Goal: Communication & Community: Share content

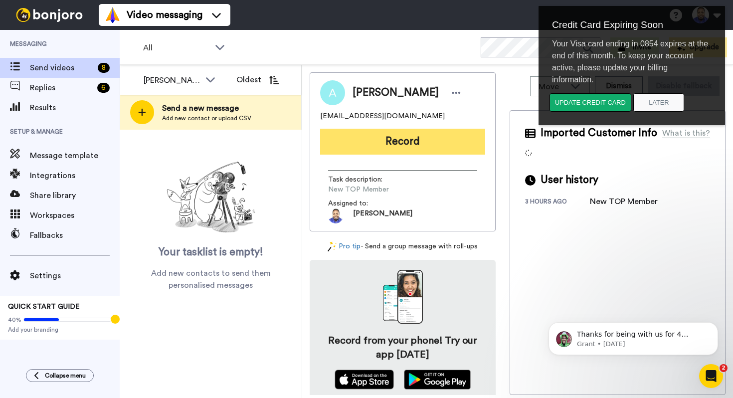
click at [402, 144] on button "Record" at bounding box center [402, 142] width 165 height 26
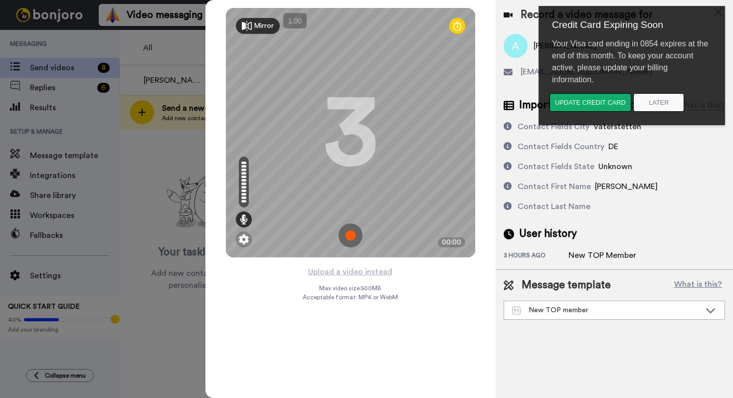
click at [349, 235] on img at bounding box center [351, 235] width 24 height 24
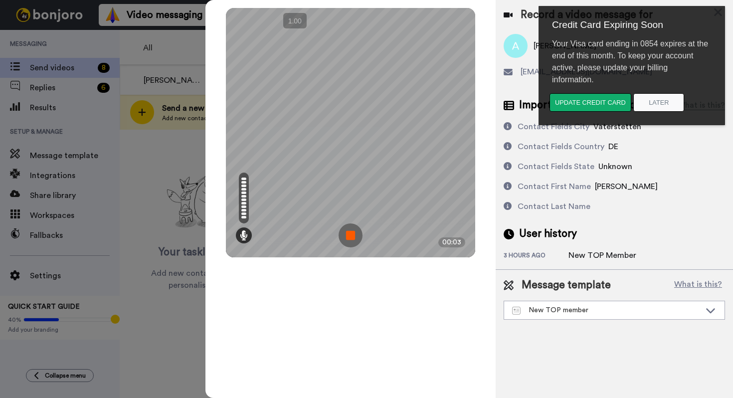
click at [349, 235] on img at bounding box center [351, 235] width 24 height 24
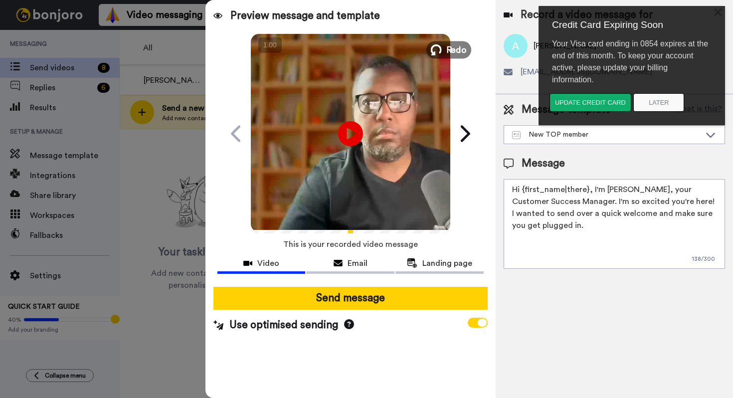
click at [454, 48] on span "Redo" at bounding box center [456, 49] width 21 height 13
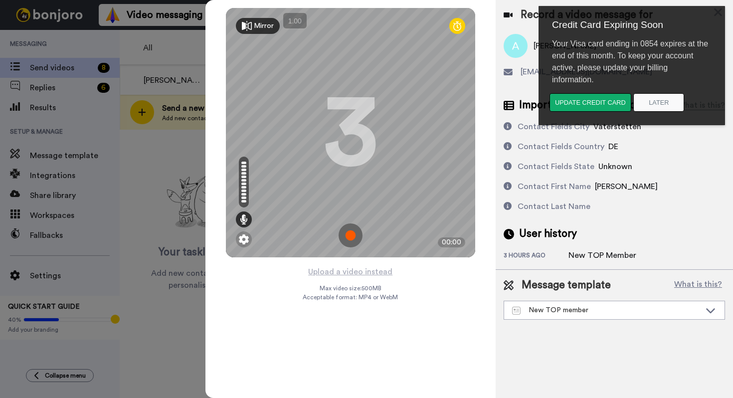
click at [355, 234] on img at bounding box center [351, 235] width 24 height 24
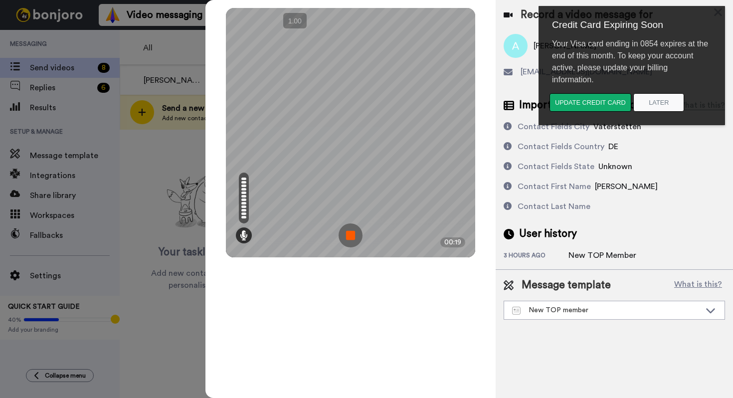
click at [354, 234] on img at bounding box center [351, 235] width 24 height 24
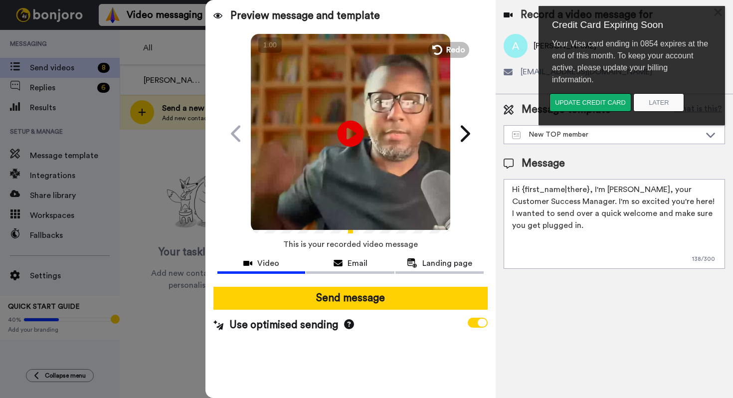
click at [350, 132] on icon "Play/Pause" at bounding box center [350, 133] width 26 height 47
click at [666, 102] on button "Later" at bounding box center [658, 102] width 51 height 18
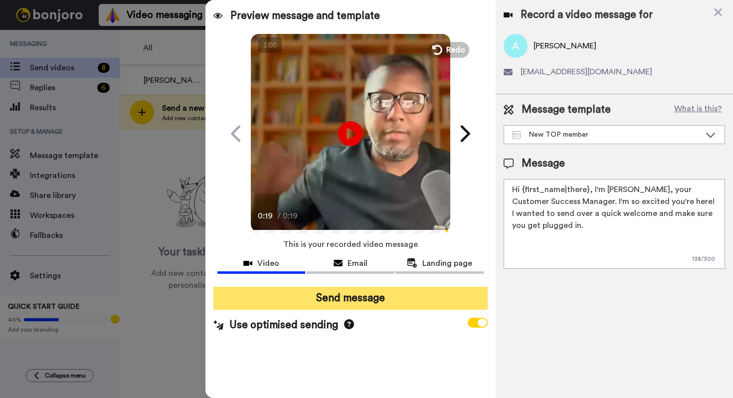
click at [352, 296] on button "Send message" at bounding box center [350, 298] width 274 height 23
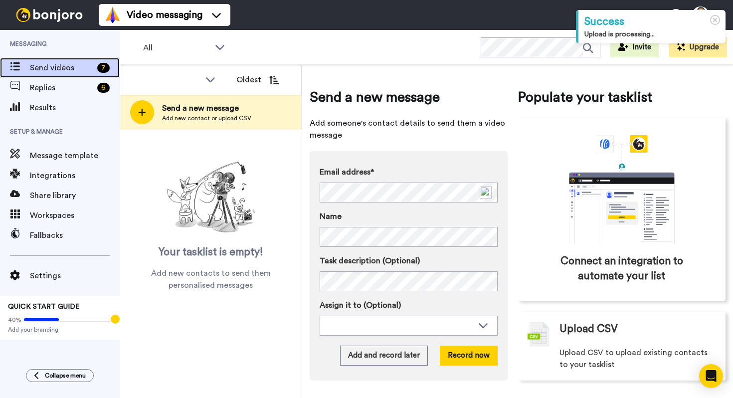
click at [97, 69] on div "7" at bounding box center [106, 68] width 26 height 10
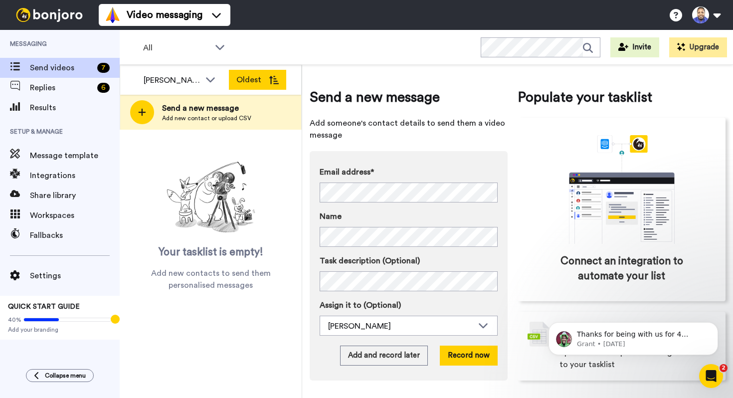
click at [253, 79] on button "Oldest" at bounding box center [257, 80] width 57 height 20
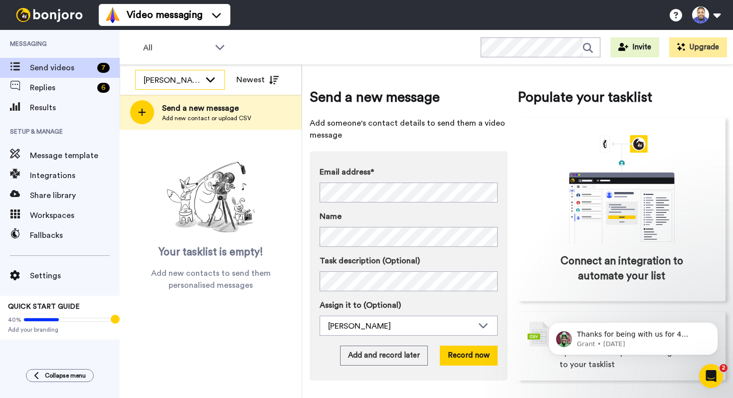
click at [205, 81] on icon at bounding box center [210, 79] width 12 height 10
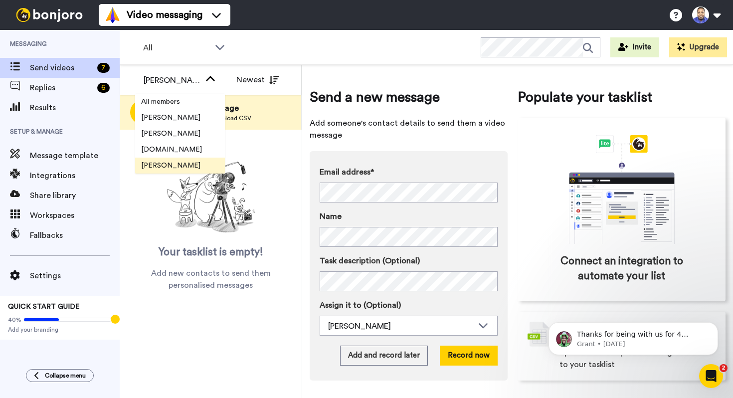
click at [167, 166] on span "[PERSON_NAME]" at bounding box center [170, 166] width 71 height 10
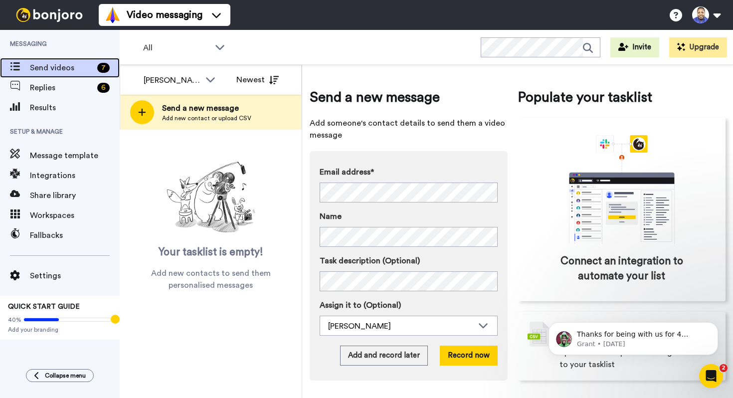
click at [79, 64] on span "Send videos" at bounding box center [61, 68] width 63 height 12
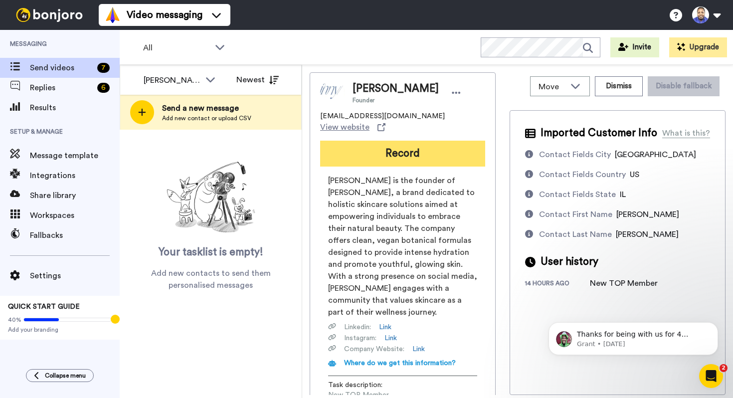
click at [404, 143] on button "Record" at bounding box center [402, 154] width 165 height 26
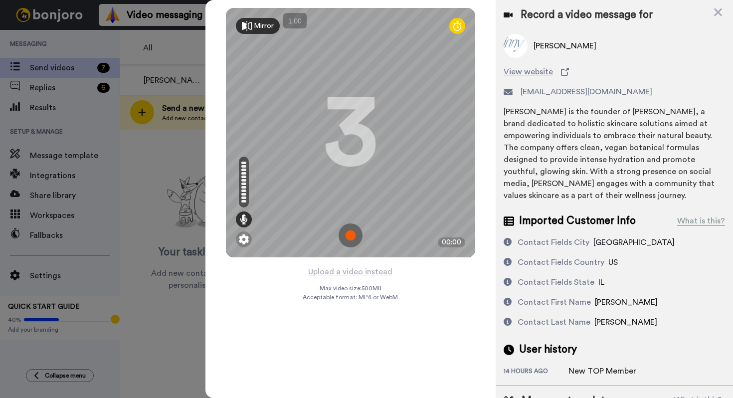
click at [350, 231] on img at bounding box center [351, 235] width 24 height 24
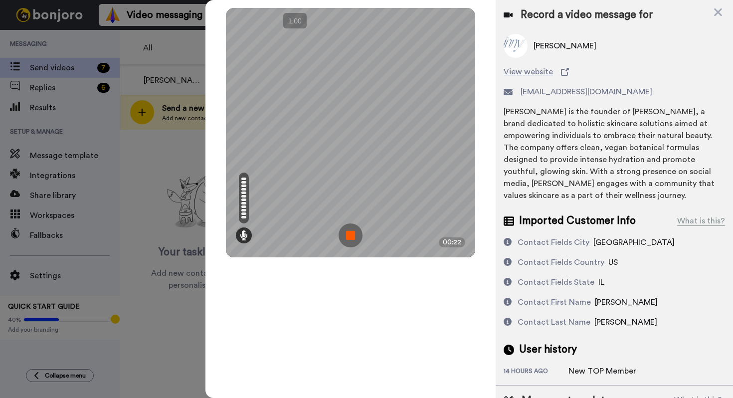
click at [350, 237] on img at bounding box center [351, 235] width 24 height 24
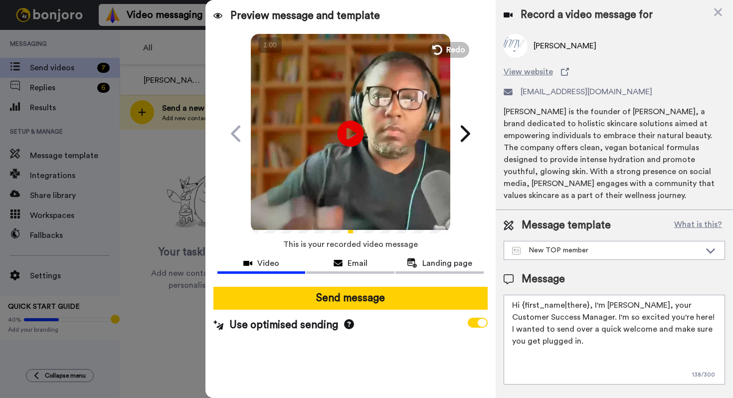
click at [356, 132] on icon at bounding box center [350, 133] width 26 height 26
click at [447, 50] on span "Redo" at bounding box center [456, 49] width 21 height 13
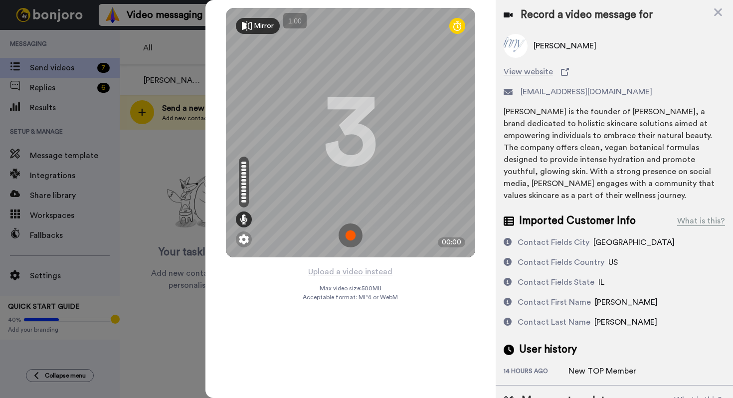
click at [350, 233] on img at bounding box center [351, 235] width 24 height 24
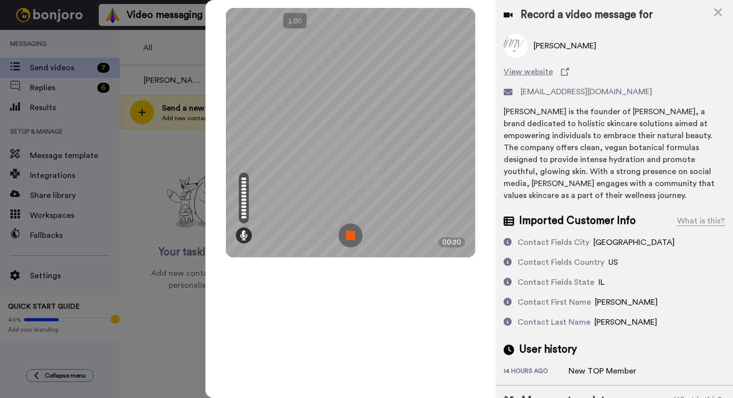
click at [349, 231] on img at bounding box center [351, 235] width 24 height 24
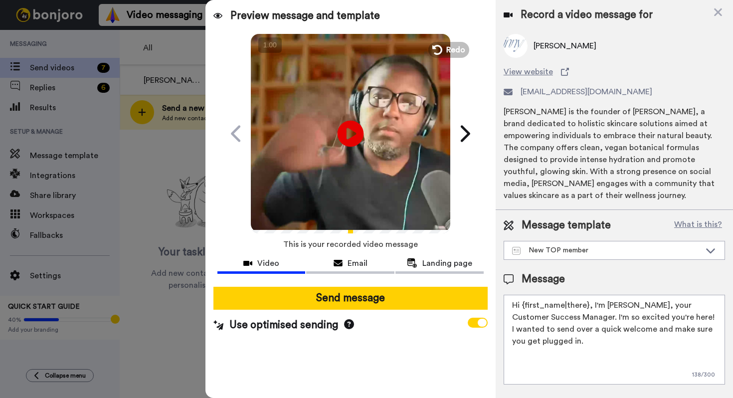
click at [350, 132] on icon "Play/Pause" at bounding box center [350, 133] width 26 height 47
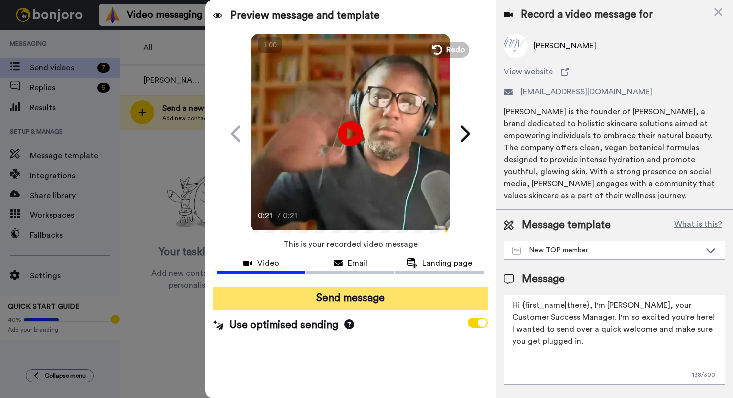
click at [355, 298] on button "Send message" at bounding box center [350, 298] width 274 height 23
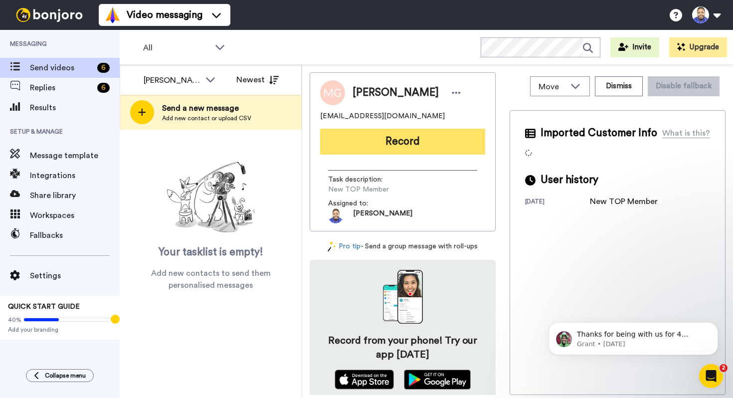
click at [381, 140] on button "Record" at bounding box center [402, 142] width 165 height 26
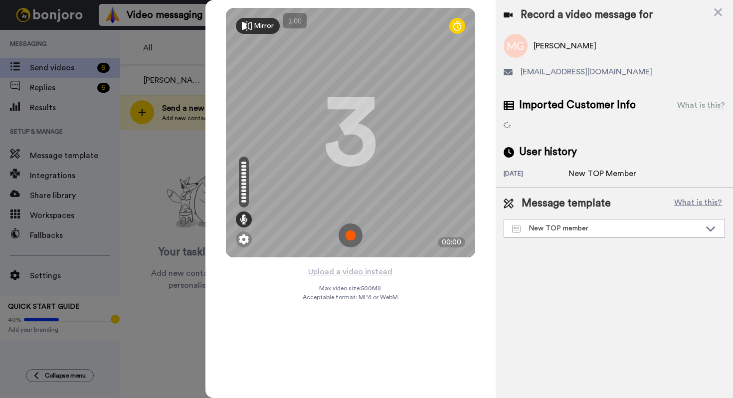
click at [355, 233] on img at bounding box center [351, 235] width 24 height 24
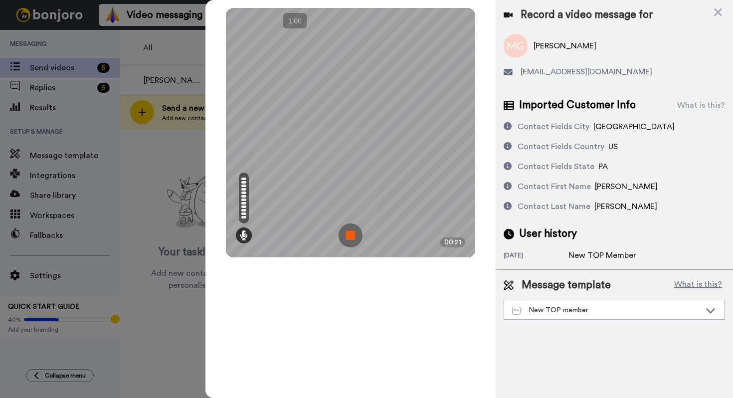
click at [350, 233] on img at bounding box center [351, 235] width 24 height 24
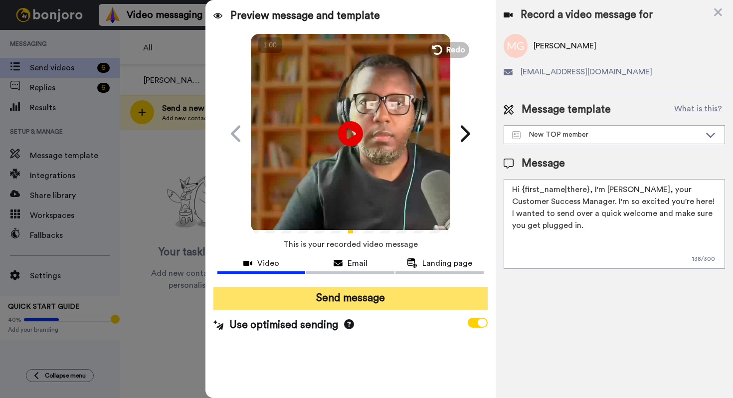
click at [353, 299] on button "Send message" at bounding box center [350, 298] width 274 height 23
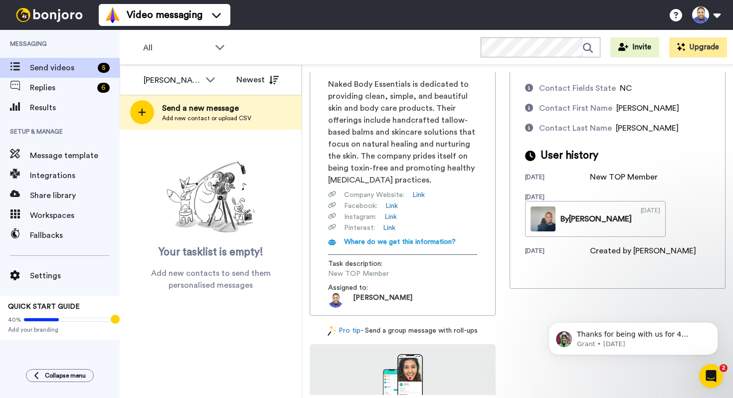
scroll to position [107, 0]
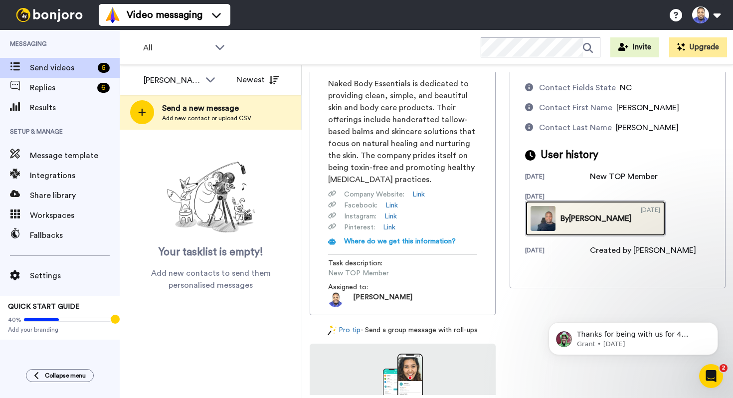
click at [625, 211] on link "By Lee 05/28/2025" at bounding box center [595, 219] width 141 height 36
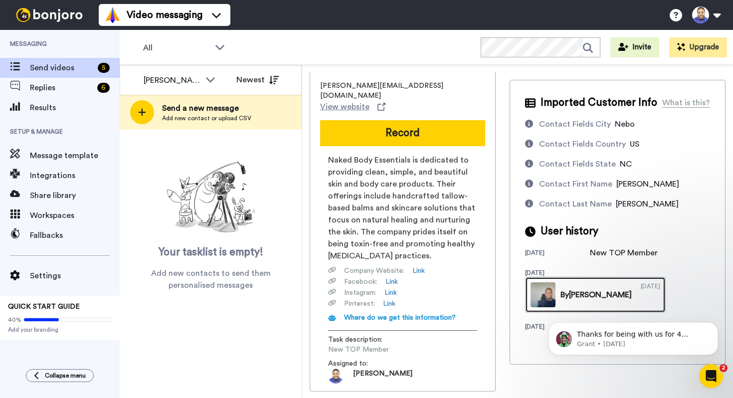
scroll to position [0, 0]
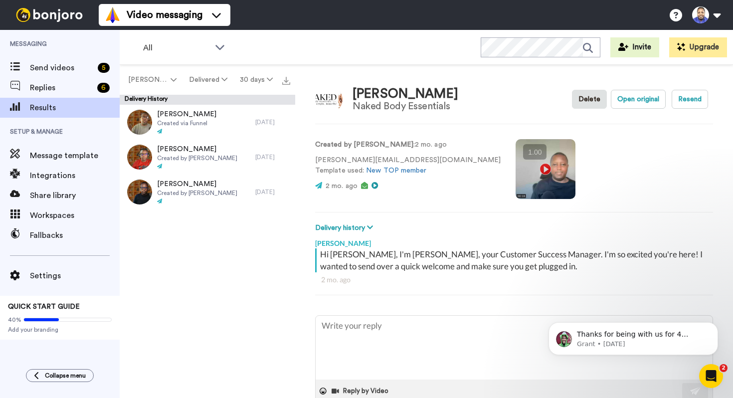
click at [516, 167] on video at bounding box center [546, 169] width 60 height 60
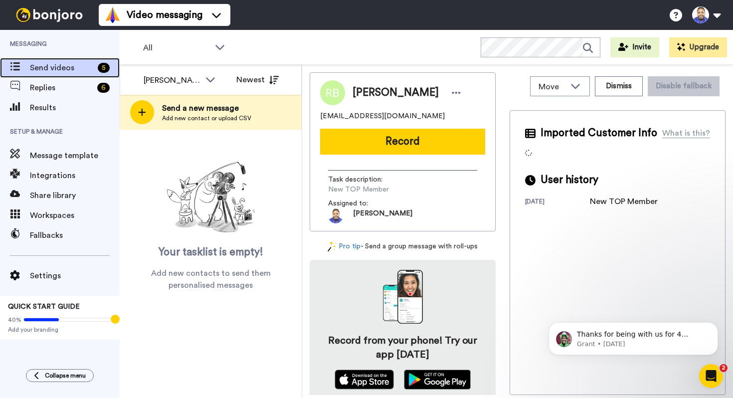
click at [72, 64] on span "Send videos" at bounding box center [62, 68] width 64 height 12
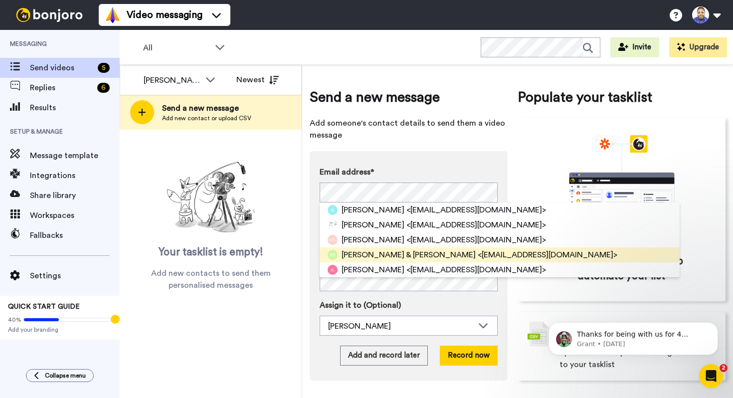
click at [513, 257] on span "<ritambryan@gmail.com>" at bounding box center [548, 255] width 140 height 12
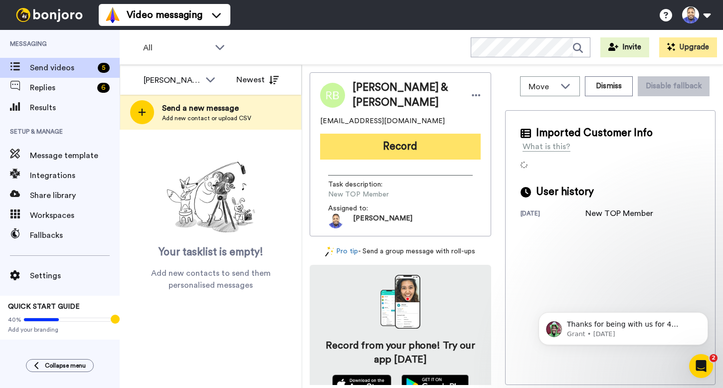
click at [435, 146] on button "Record" at bounding box center [400, 147] width 161 height 26
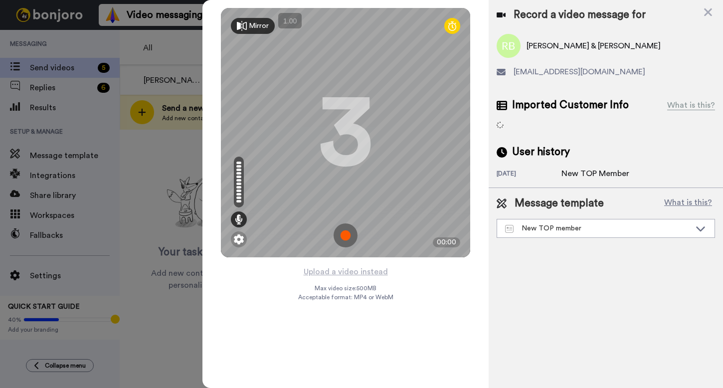
click at [344, 237] on img at bounding box center [346, 235] width 24 height 24
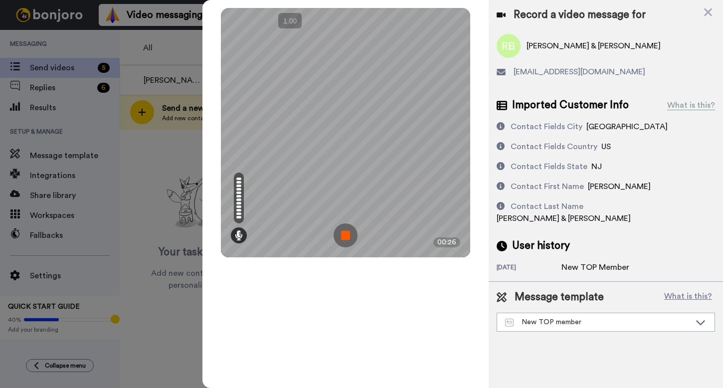
click at [344, 237] on img at bounding box center [346, 235] width 24 height 24
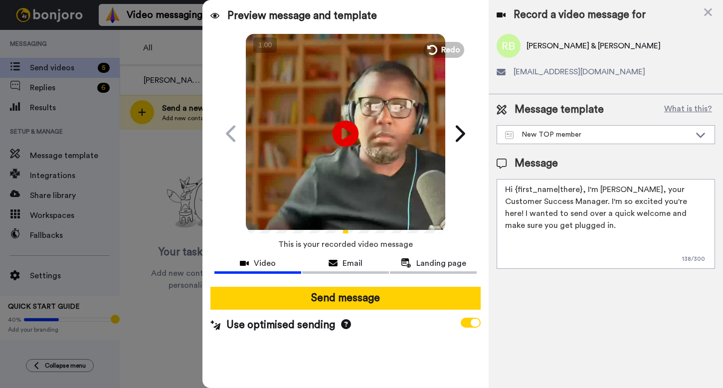
click at [345, 132] on icon "Play/Pause" at bounding box center [346, 133] width 26 height 47
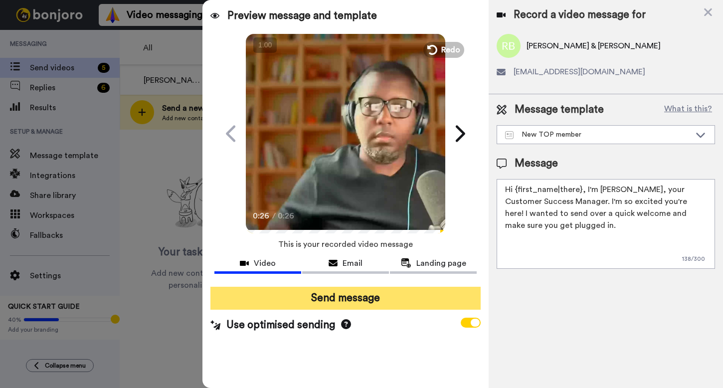
click at [343, 298] on button "Send message" at bounding box center [345, 298] width 270 height 23
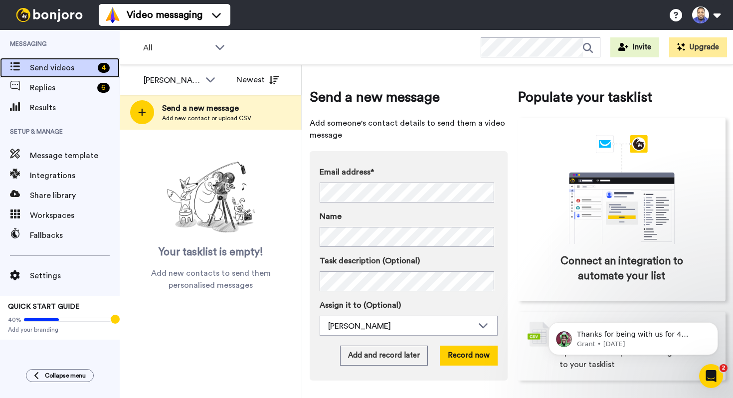
click at [86, 70] on span "Send videos" at bounding box center [62, 68] width 64 height 12
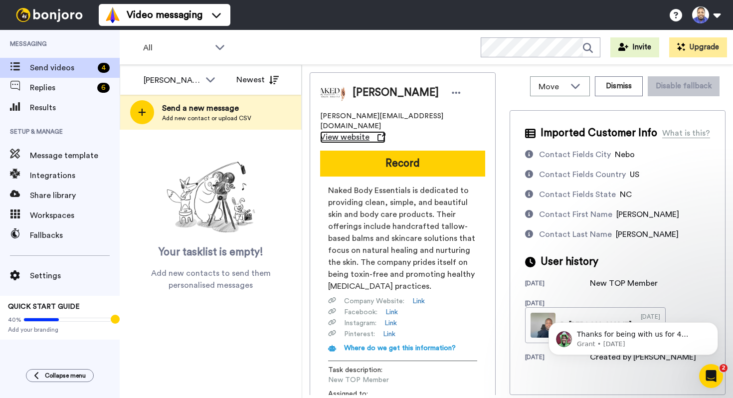
click at [370, 131] on span "View website" at bounding box center [344, 137] width 49 height 12
